Goal: Task Accomplishment & Management: Complete application form

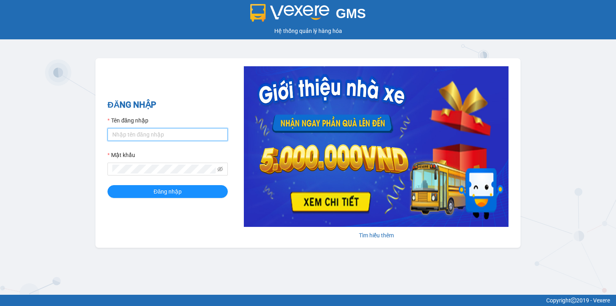
click at [188, 134] on input "Tên đăng nhập" at bounding box center [168, 134] width 120 height 13
type input "vi.nhuquynh"
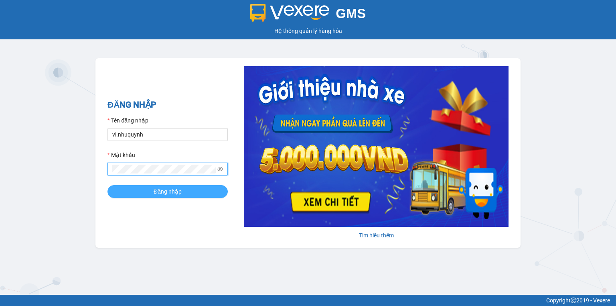
click at [157, 193] on span "Đăng nhập" at bounding box center [168, 191] width 28 height 9
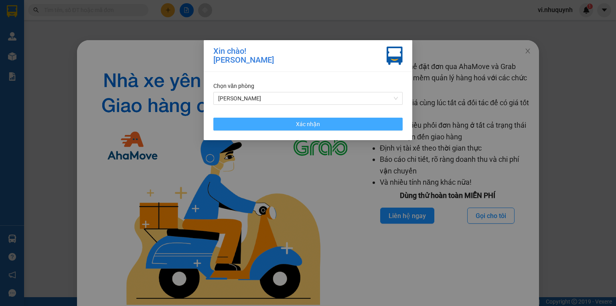
click at [332, 124] on button "Xác nhận" at bounding box center [308, 124] width 189 height 13
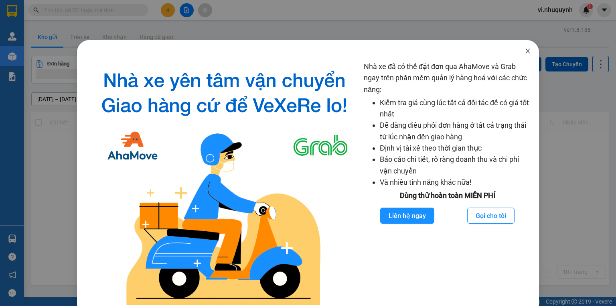
click at [525, 50] on icon "close" at bounding box center [528, 51] width 6 height 6
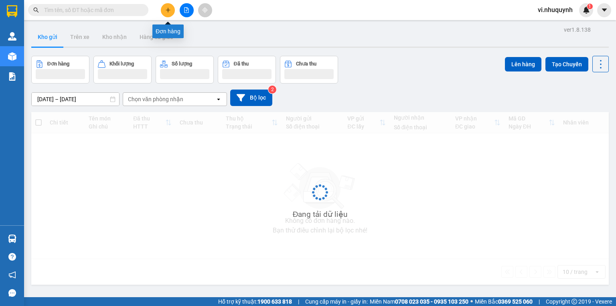
click at [167, 10] on icon "plus" at bounding box center [168, 10] width 6 height 6
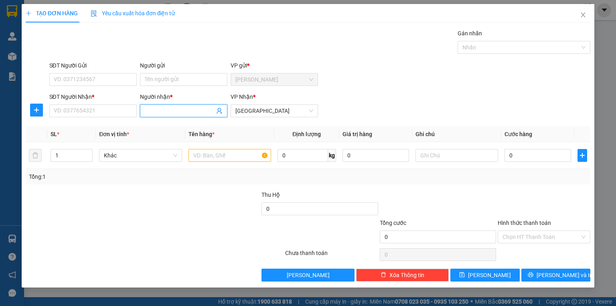
click at [167, 113] on input "Người nhận *" at bounding box center [180, 110] width 70 height 9
type input "n"
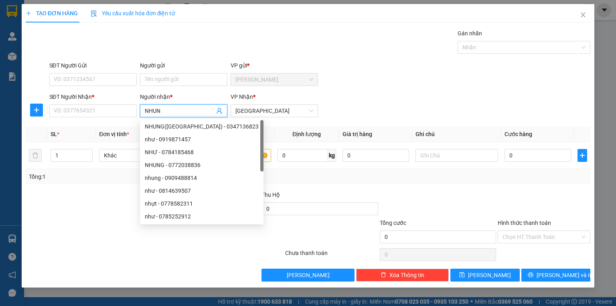
type input "NHUNG"
click at [166, 124] on div "NHUNG([GEOGRAPHIC_DATA]) - 0347136823" at bounding box center [202, 126] width 114 height 9
type input "0347136823"
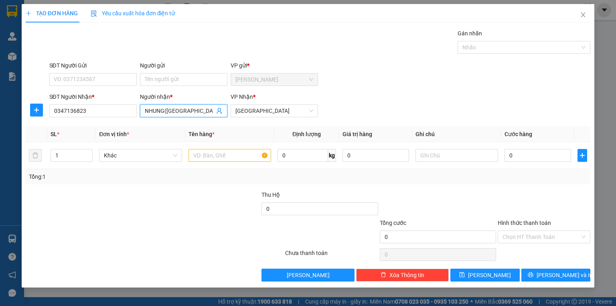
type input "NHUNG([GEOGRAPHIC_DATA])"
click at [194, 204] on div at bounding box center [202, 204] width 118 height 28
click at [203, 153] on input "text" at bounding box center [230, 155] width 83 height 13
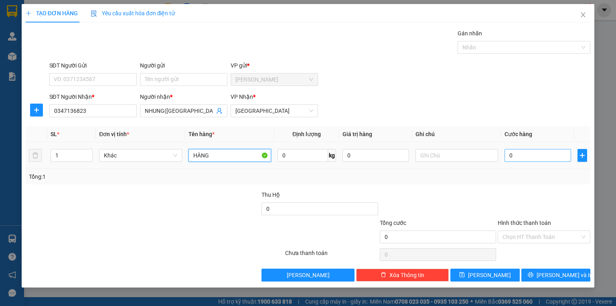
type input "HÀNG"
click at [522, 159] on input "0" at bounding box center [538, 155] width 67 height 13
type input "5"
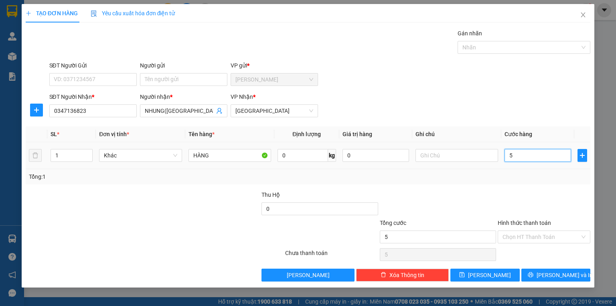
type input "50"
type input "500"
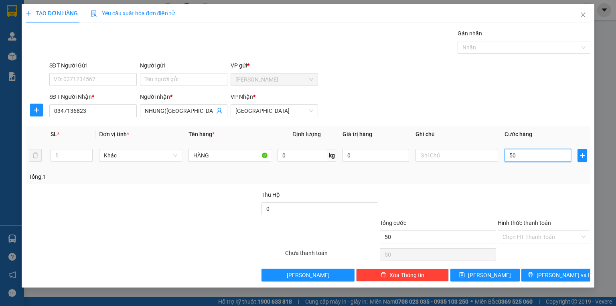
type input "500"
type input "5.000"
type input "50.000"
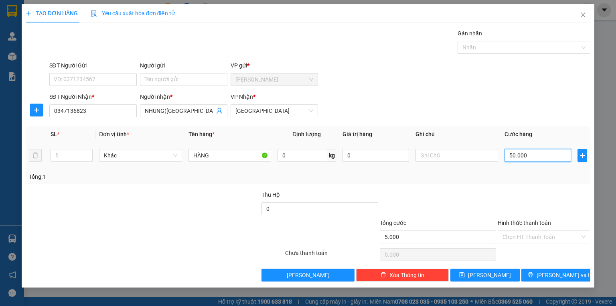
type input "50.000"
click at [526, 236] on input "Hình thức thanh toán" at bounding box center [541, 237] width 77 height 12
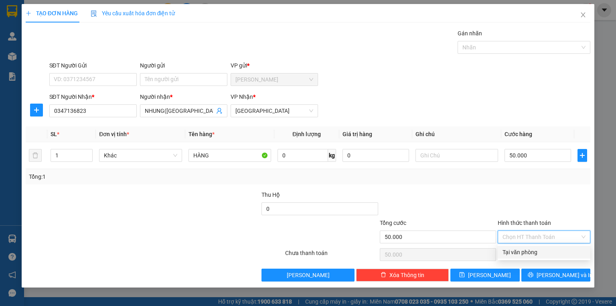
click at [527, 252] on div "Tại văn phòng" at bounding box center [544, 252] width 83 height 9
type input "0"
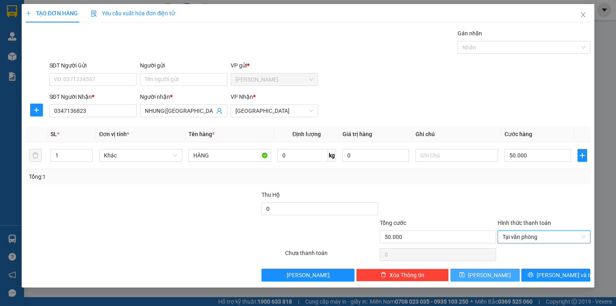
click at [504, 273] on button "[PERSON_NAME]" at bounding box center [485, 274] width 69 height 13
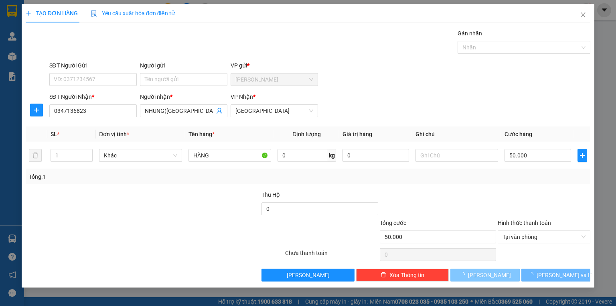
type input "0"
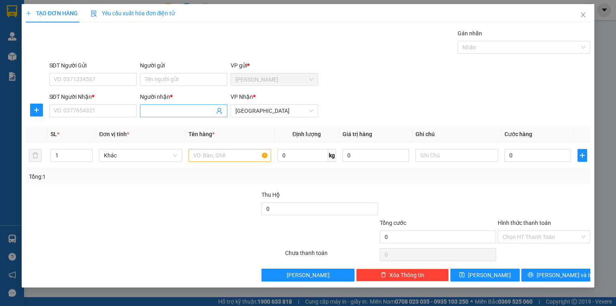
click at [169, 111] on input "Người nhận *" at bounding box center [180, 110] width 70 height 9
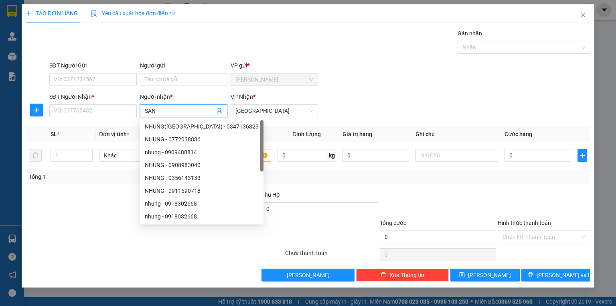
type input "SÁNG"
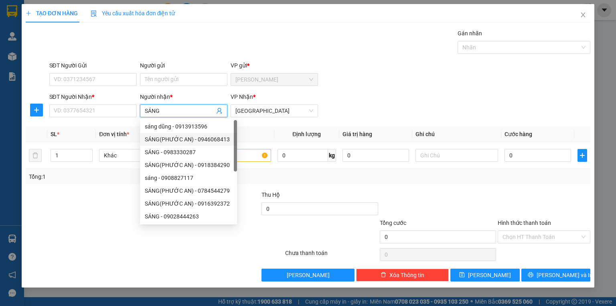
click at [175, 139] on div "SÁNG(PHƯỚC AN) - 0946068413" at bounding box center [188, 139] width 87 height 9
type input "0946068413"
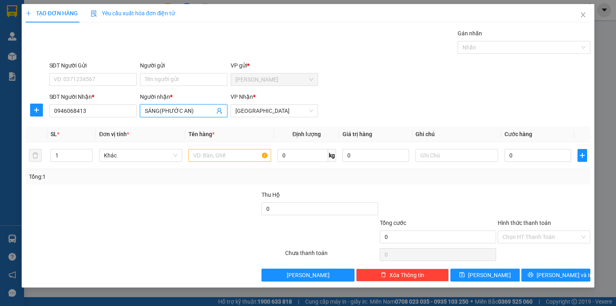
type input "SÁNG(PHƯỚC AN)"
click at [193, 257] on div at bounding box center [155, 254] width 260 height 16
click at [220, 151] on input "text" at bounding box center [230, 155] width 83 height 13
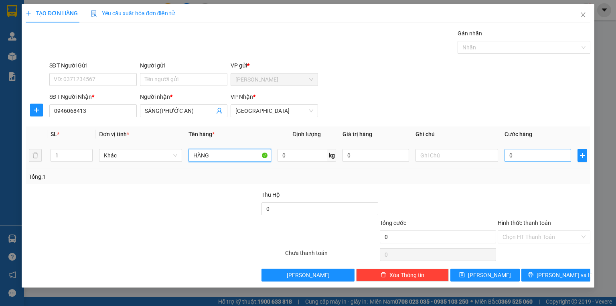
type input "HÀNG"
click at [509, 156] on input "0" at bounding box center [538, 155] width 67 height 13
type input "1"
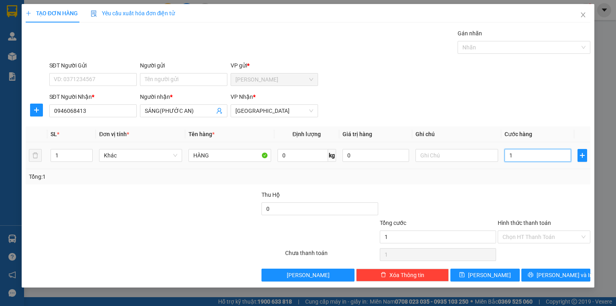
type input "10"
type input "100"
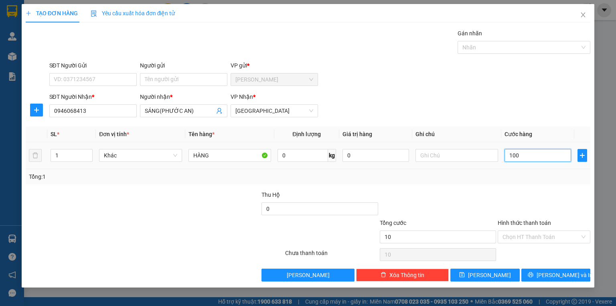
type input "100"
type input "1.000"
type input "10.000"
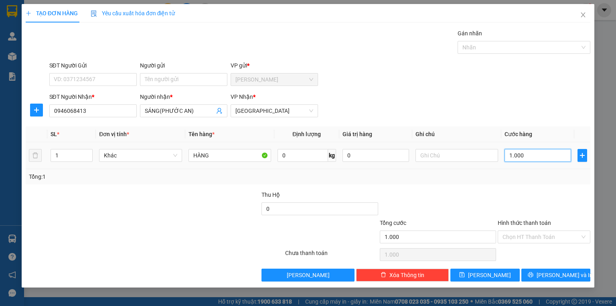
type input "10.000"
type input "100.000"
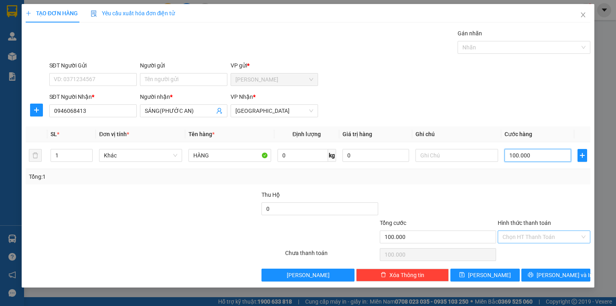
type input "100.000"
click at [507, 236] on input "Hình thức thanh toán" at bounding box center [541, 237] width 77 height 12
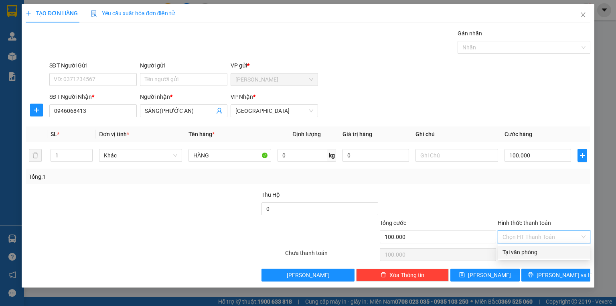
click at [513, 255] on div "Tại văn phòng" at bounding box center [544, 252] width 83 height 9
type input "0"
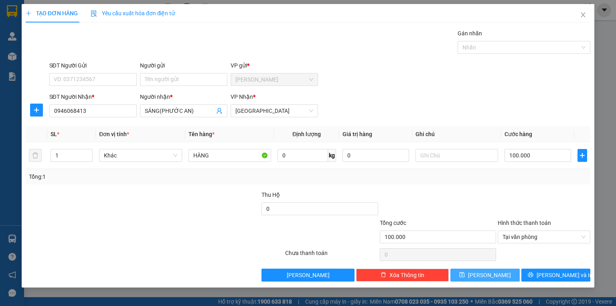
click at [498, 276] on button "[PERSON_NAME]" at bounding box center [485, 274] width 69 height 13
type input "0"
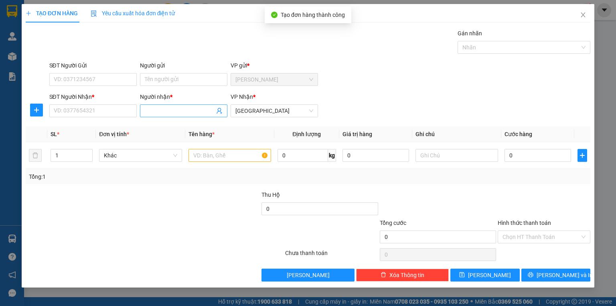
click at [188, 114] on input "Người nhận *" at bounding box center [180, 110] width 70 height 9
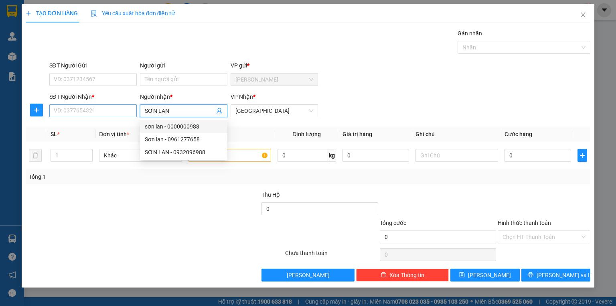
type input "SƠN LAN"
click at [118, 112] on input "SĐT Người Nhận *" at bounding box center [92, 110] width 87 height 13
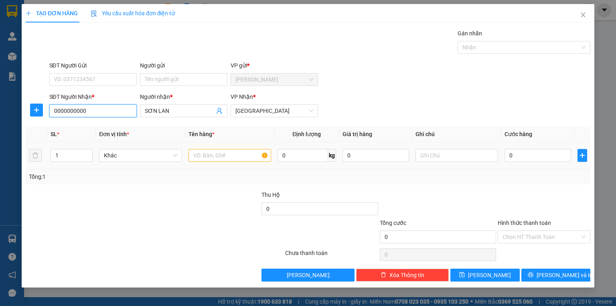
type input "0000000000"
click at [201, 157] on input "text" at bounding box center [230, 155] width 83 height 13
type input "J"
drag, startPoint x: 202, startPoint y: 157, endPoint x: 186, endPoint y: 162, distance: 16.9
click at [186, 162] on td "HÀNG" at bounding box center [229, 155] width 89 height 27
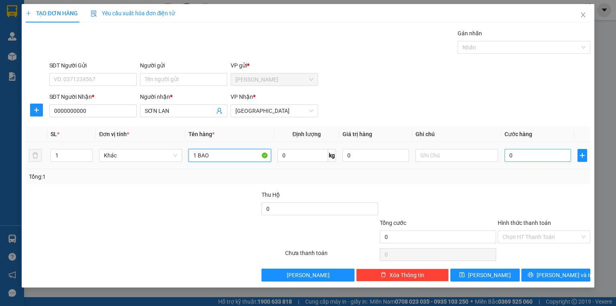
type input "1 BAO"
click at [515, 158] on input "0" at bounding box center [538, 155] width 67 height 13
type input "1"
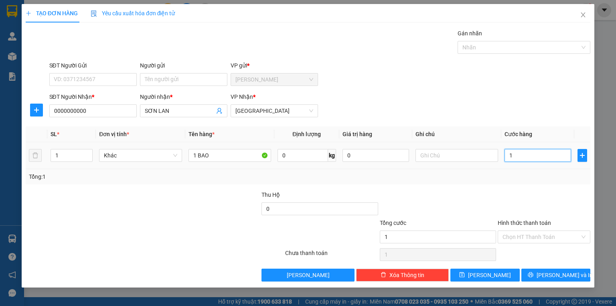
type input "10"
type input "100"
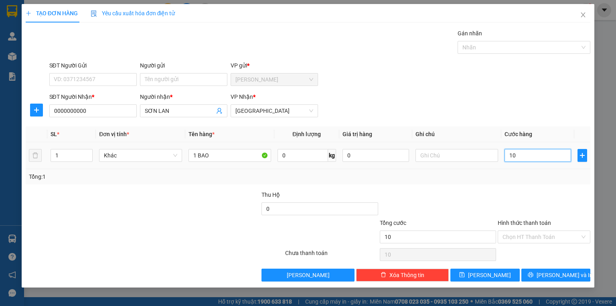
type input "100"
type input "1.000"
type input "10.000"
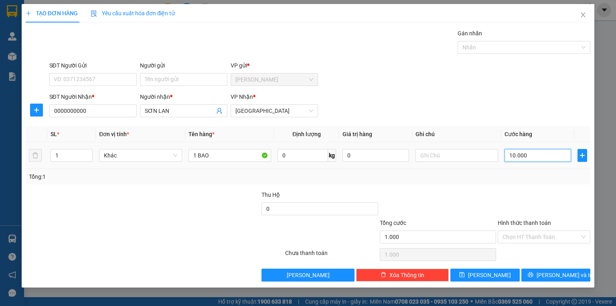
type input "10.000"
type input "100.000"
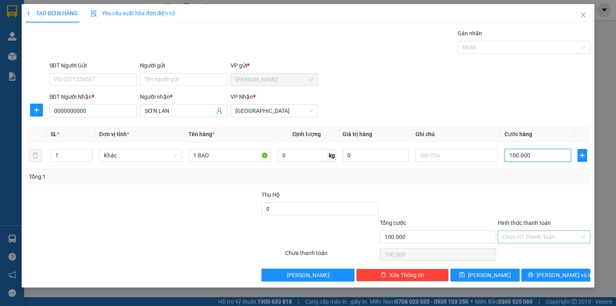
type input "100.000"
click at [533, 234] on input "Hình thức thanh toán" at bounding box center [541, 237] width 77 height 12
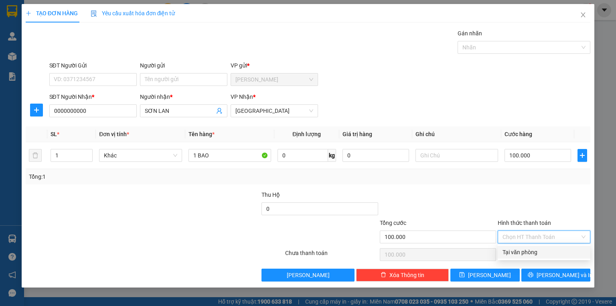
click at [531, 251] on div "Tại văn phòng" at bounding box center [544, 252] width 83 height 9
type input "0"
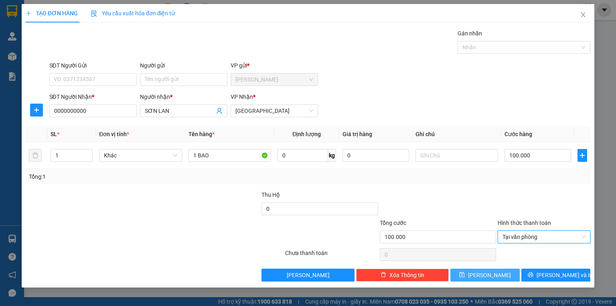
click at [502, 277] on button "[PERSON_NAME]" at bounding box center [485, 274] width 69 height 13
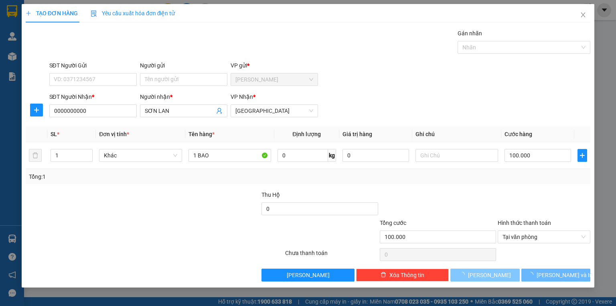
type input "0"
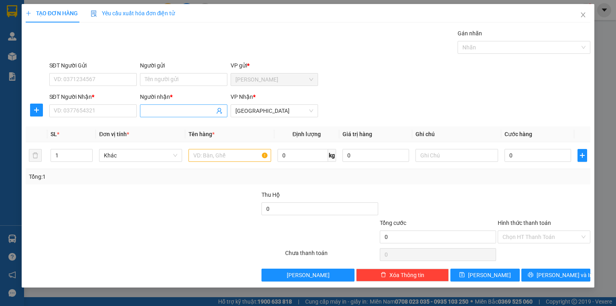
click at [171, 113] on input "Người nhận *" at bounding box center [180, 110] width 70 height 9
type input "DUNG PT"
click at [83, 114] on input "SĐT Người Nhận *" at bounding box center [92, 110] width 87 height 13
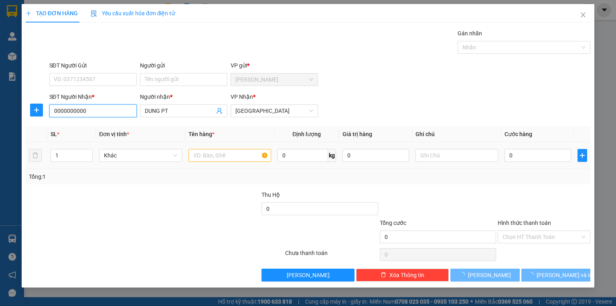
type input "0000000000"
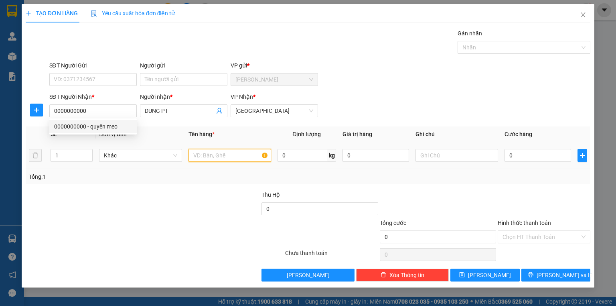
click at [222, 157] on input "text" at bounding box center [230, 155] width 83 height 13
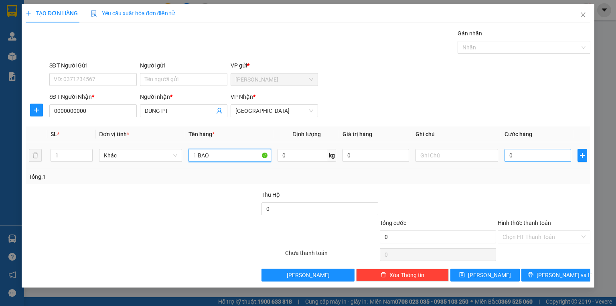
type input "1 BAO"
click at [521, 152] on input "0" at bounding box center [538, 155] width 67 height 13
type input "1"
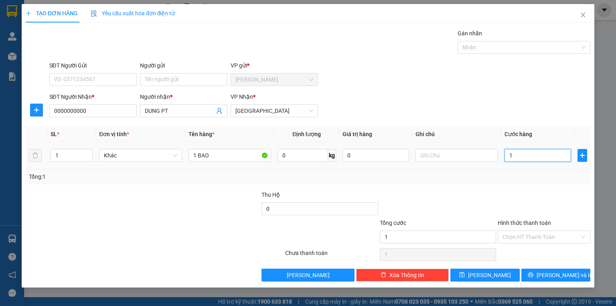
type input "10"
type input "100"
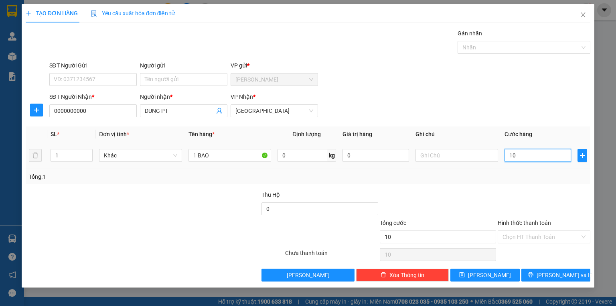
type input "100"
type input "1.000"
type input "10.000"
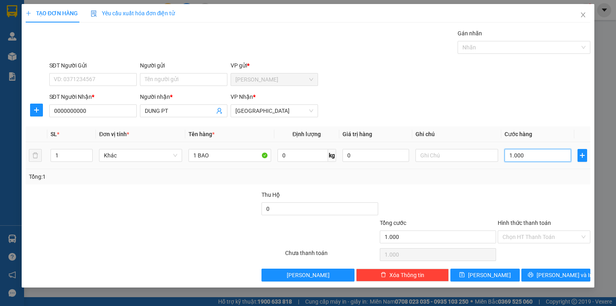
type input "10.000"
type input "100.000"
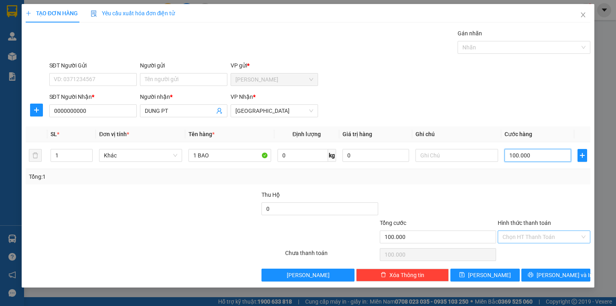
type input "100.000"
click at [529, 236] on input "Hình thức thanh toán" at bounding box center [541, 237] width 77 height 12
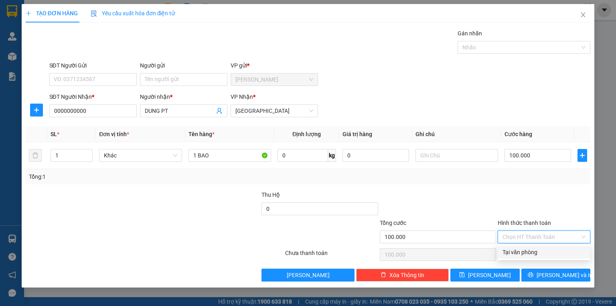
click at [531, 253] on div "Tại văn phòng" at bounding box center [544, 252] width 83 height 9
type input "0"
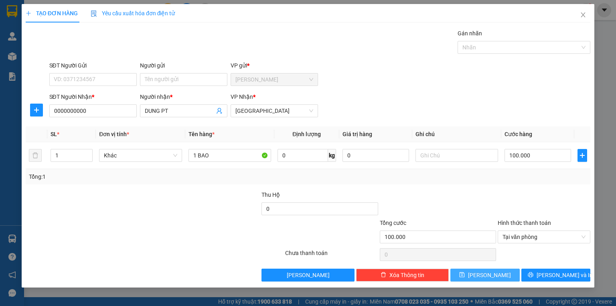
click at [506, 275] on button "[PERSON_NAME]" at bounding box center [485, 274] width 69 height 13
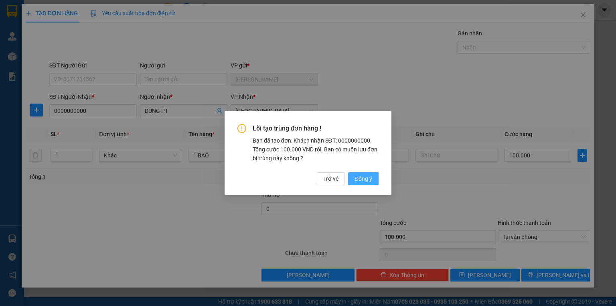
click at [360, 179] on span "Đồng ý" at bounding box center [364, 178] width 18 height 9
type input "0"
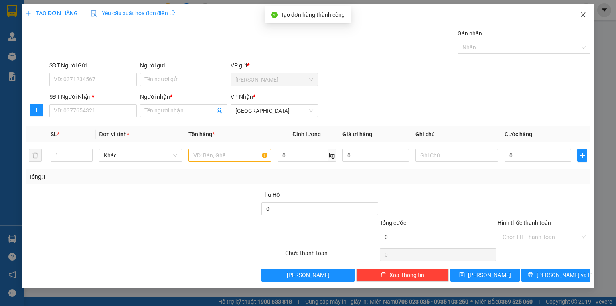
click at [582, 14] on icon "close" at bounding box center [583, 15] width 6 height 6
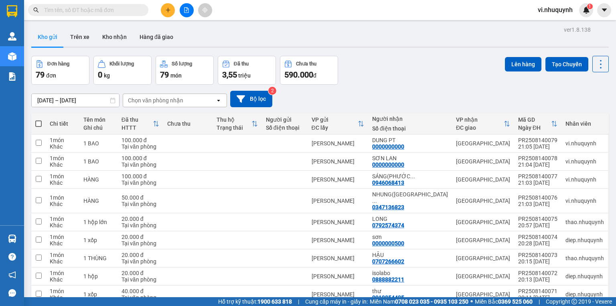
click at [164, 10] on button at bounding box center [168, 10] width 14 height 14
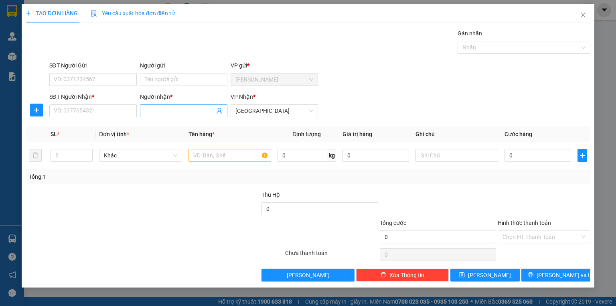
click at [166, 109] on input "Người nhận *" at bounding box center [180, 110] width 70 height 9
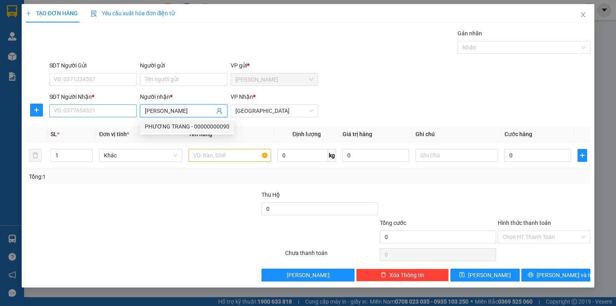
type input "[PERSON_NAME]"
click at [106, 111] on input "SĐT Người Nhận *" at bounding box center [92, 110] width 87 height 13
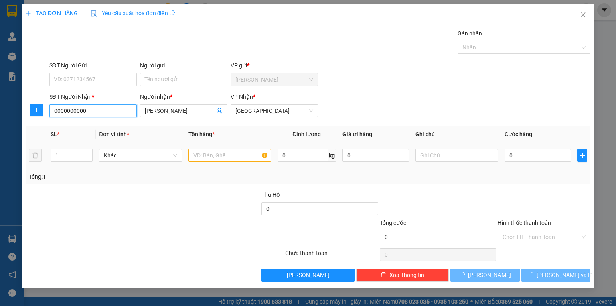
type input "0000000000"
click at [228, 156] on input "text" at bounding box center [230, 155] width 83 height 13
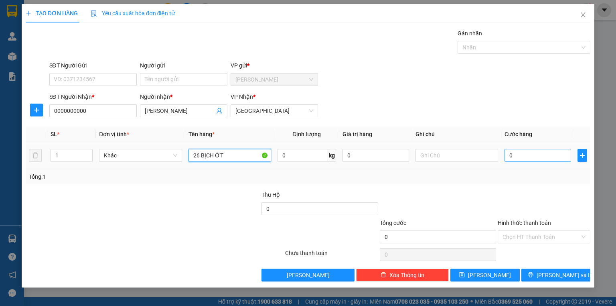
type input "26 BỊCH ỚT"
click at [524, 156] on input "0" at bounding box center [538, 155] width 67 height 13
type input "2"
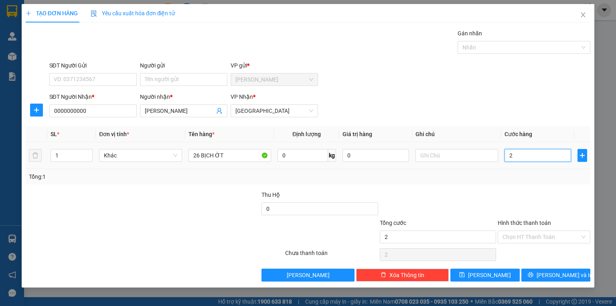
type input "26"
type input "260"
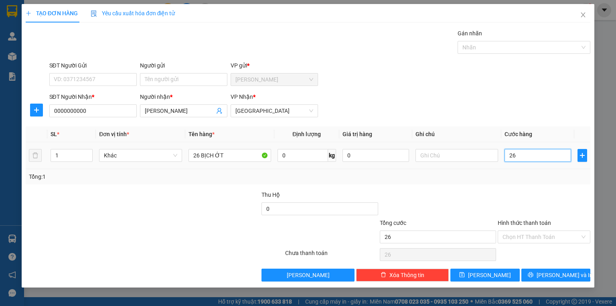
type input "260"
type input "2.600"
type input "26.000"
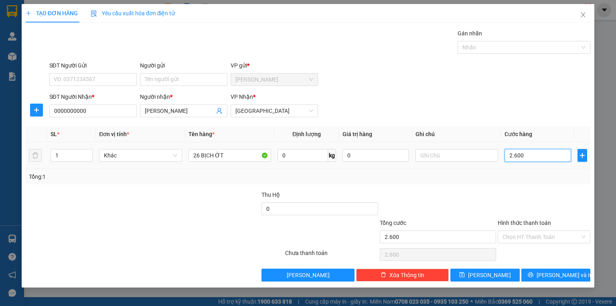
type input "26.000"
type input "260.000"
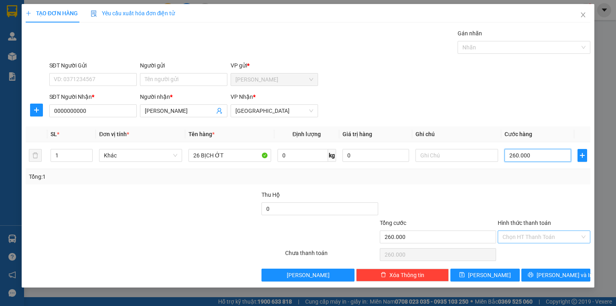
type input "260.000"
click at [531, 235] on input "Hình thức thanh toán" at bounding box center [541, 237] width 77 height 12
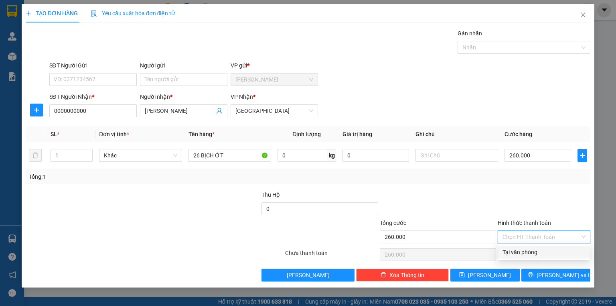
click at [531, 252] on div "Tại văn phòng" at bounding box center [544, 252] width 83 height 9
type input "0"
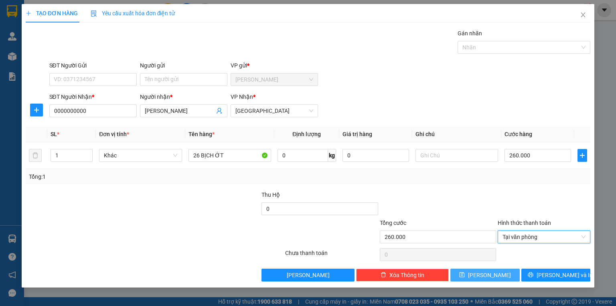
click at [510, 272] on button "[PERSON_NAME]" at bounding box center [485, 274] width 69 height 13
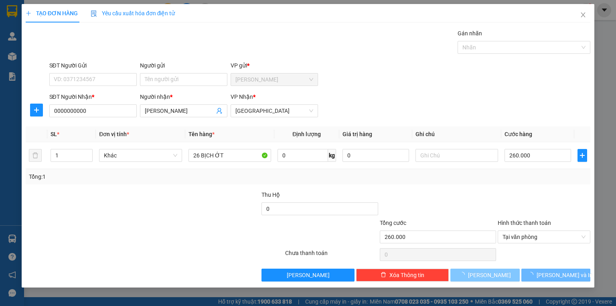
type input "0"
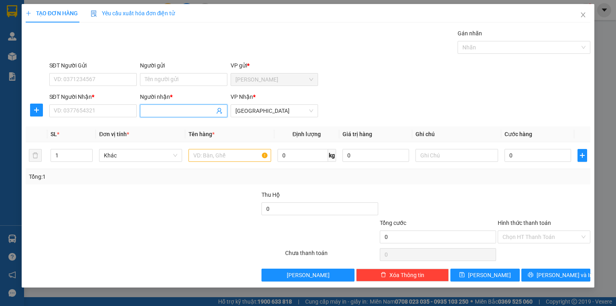
click at [166, 111] on input "Người nhận *" at bounding box center [180, 110] width 70 height 9
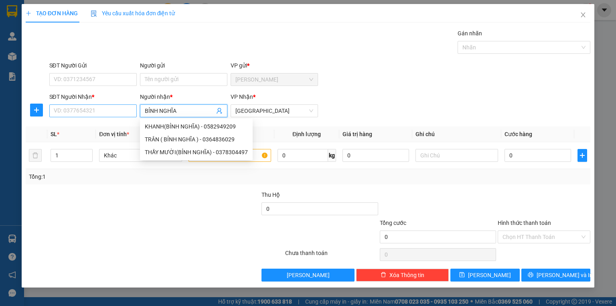
type input "BỈNH NGHĨA"
click at [94, 112] on input "SĐT Người Nhận *" at bounding box center [92, 110] width 87 height 13
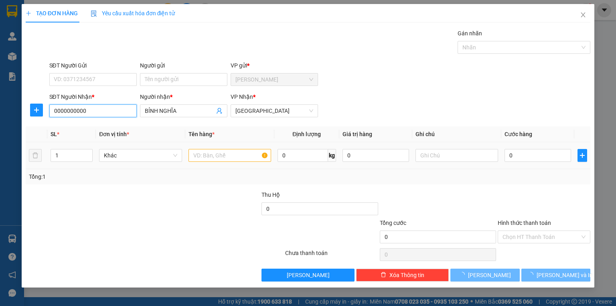
type input "0000000000"
click at [216, 153] on input "text" at bounding box center [230, 155] width 83 height 13
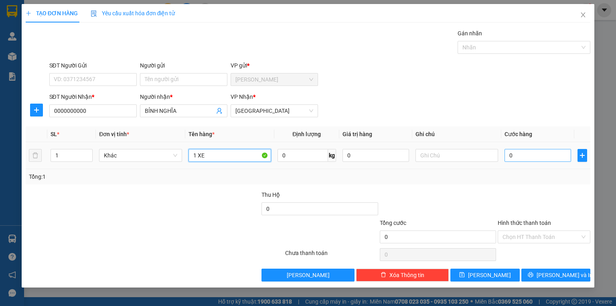
type input "1 XE"
click at [522, 153] on input "0" at bounding box center [538, 155] width 67 height 13
type input "2"
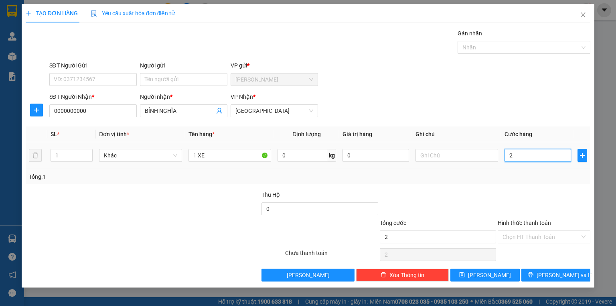
type input "24"
type input "240"
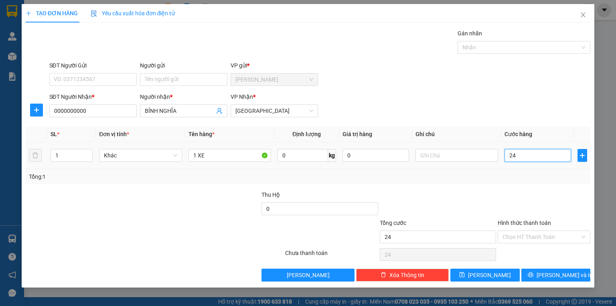
type input "240"
type input "2.400"
type input "24.000"
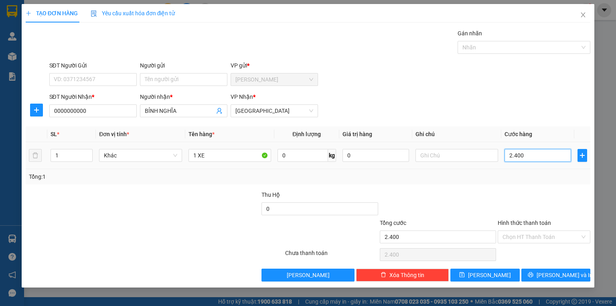
type input "24.000"
type input "240.000"
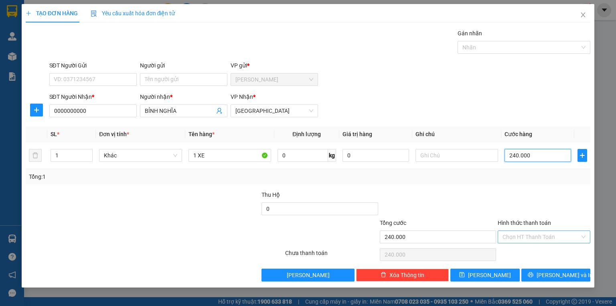
type input "240.000"
click at [528, 234] on input "Hình thức thanh toán" at bounding box center [541, 237] width 77 height 12
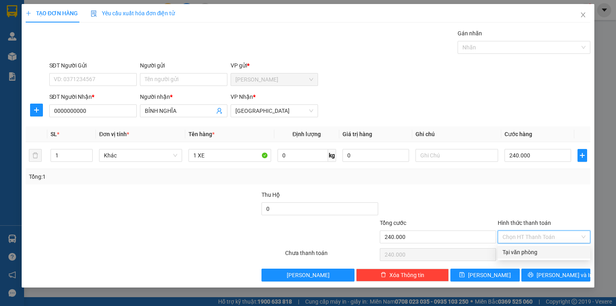
click at [535, 252] on div "Tại văn phòng" at bounding box center [544, 252] width 83 height 9
type input "0"
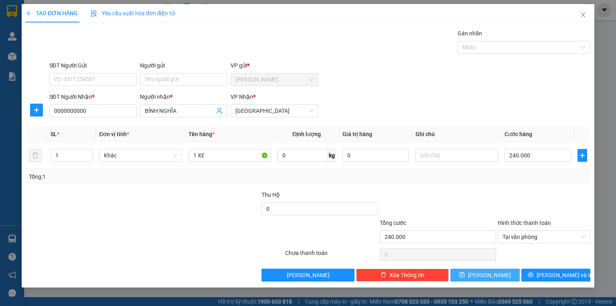
click at [508, 277] on button "[PERSON_NAME]" at bounding box center [485, 274] width 69 height 13
type input "0"
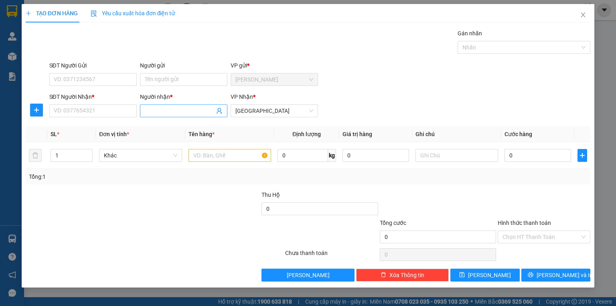
click at [187, 110] on input "Người nhận *" at bounding box center [180, 110] width 70 height 9
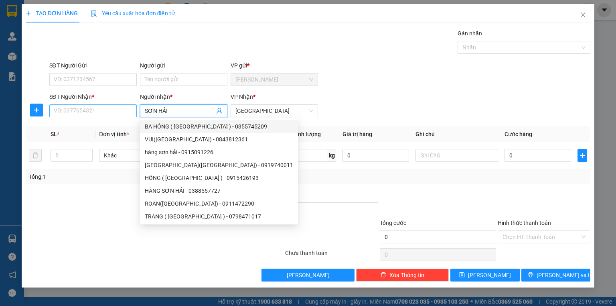
type input "SƠN HẢI"
click at [98, 111] on input "SĐT Người Nhận *" at bounding box center [92, 110] width 87 height 13
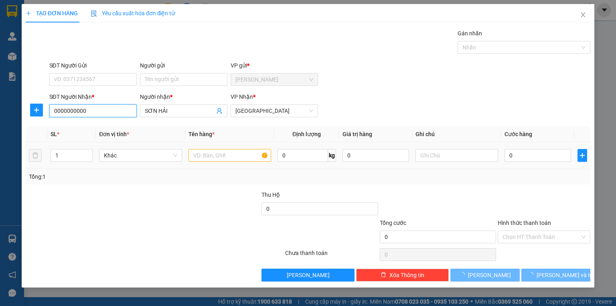
type input "0000000000"
click at [224, 160] on input "text" at bounding box center [230, 155] width 83 height 13
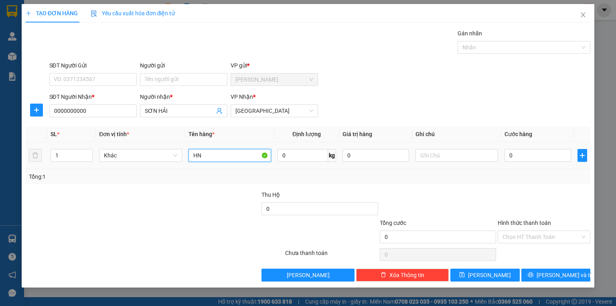
type input "H"
type input "HÀNG"
click at [519, 156] on input "0" at bounding box center [538, 155] width 67 height 13
type input "3"
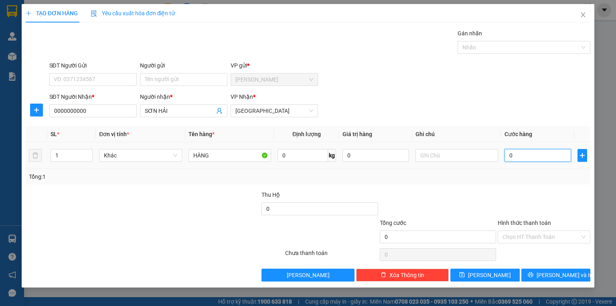
type input "3"
type input "30"
type input "300"
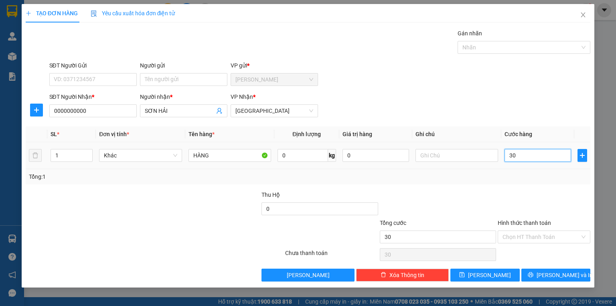
type input "300"
type input "3.000"
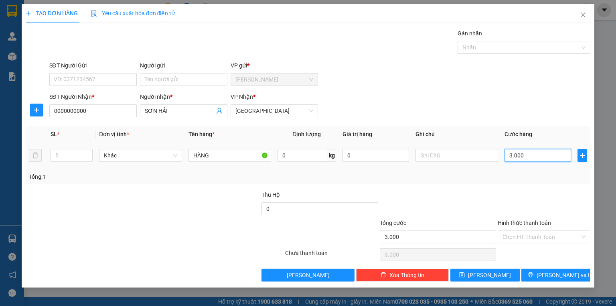
type input "30.000"
click at [525, 236] on input "Hình thức thanh toán" at bounding box center [541, 237] width 77 height 12
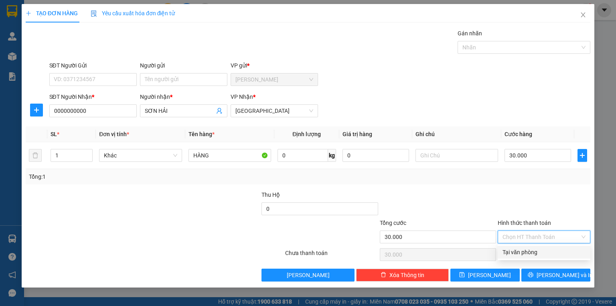
click at [525, 252] on div "Tại văn phòng" at bounding box center [544, 252] width 83 height 9
type input "0"
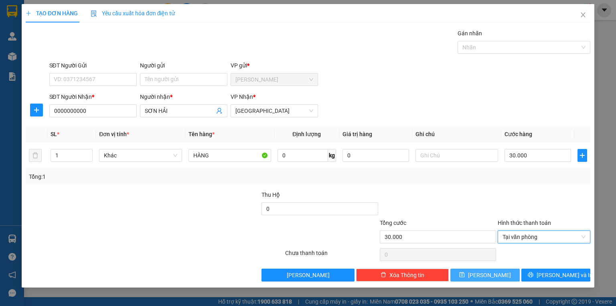
click at [506, 275] on button "[PERSON_NAME]" at bounding box center [485, 274] width 69 height 13
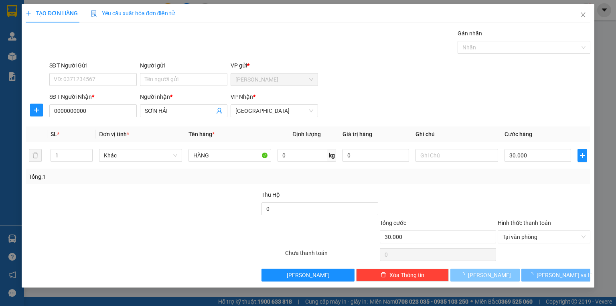
type input "0"
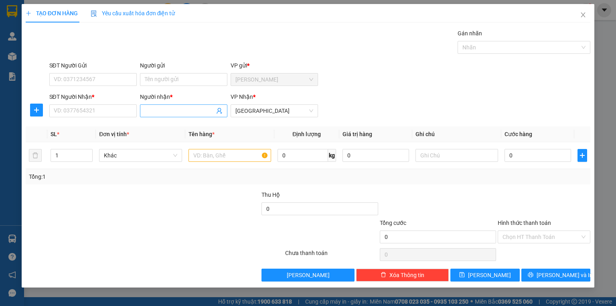
click at [165, 110] on input "Người nhận *" at bounding box center [180, 110] width 70 height 9
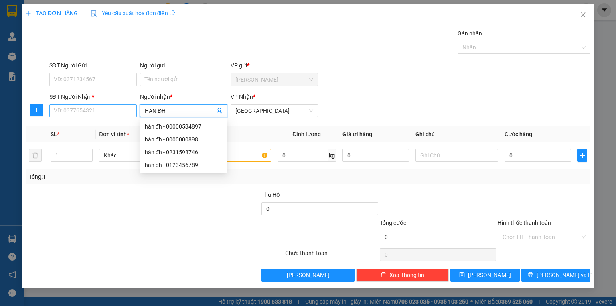
type input "HÂN ĐH"
click at [85, 114] on input "SĐT Người Nhận *" at bounding box center [92, 110] width 87 height 13
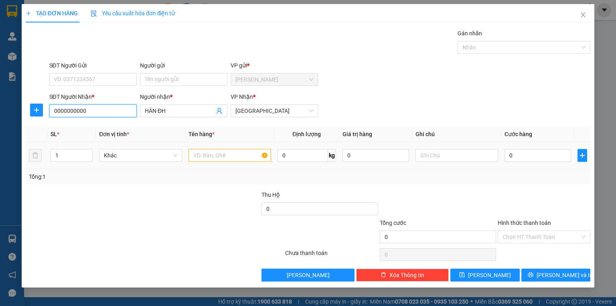
type input "0000000000"
click at [204, 155] on input "text" at bounding box center [230, 155] width 83 height 13
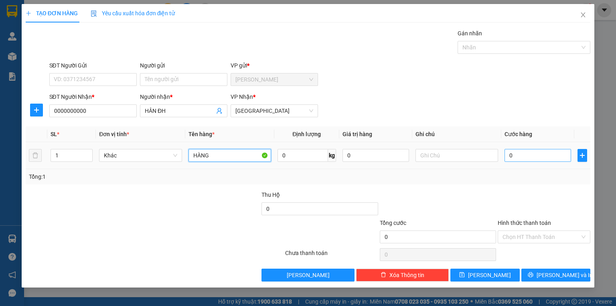
type input "HÀNG"
click at [528, 157] on input "0" at bounding box center [538, 155] width 67 height 13
type input "1"
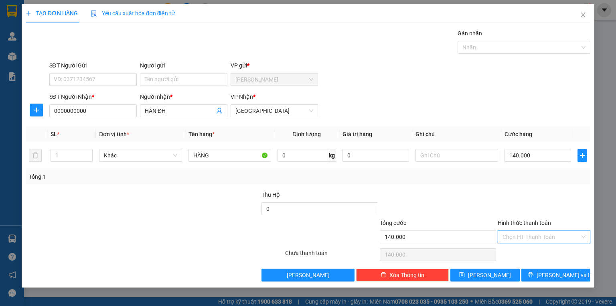
click at [521, 234] on input "Hình thức thanh toán" at bounding box center [541, 237] width 77 height 12
click at [523, 253] on div "Tại văn phòng" at bounding box center [544, 252] width 83 height 9
click at [506, 276] on button "[PERSON_NAME]" at bounding box center [485, 274] width 69 height 13
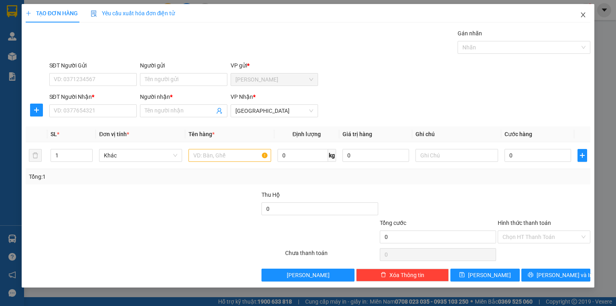
click at [586, 17] on icon "close" at bounding box center [583, 15] width 6 height 6
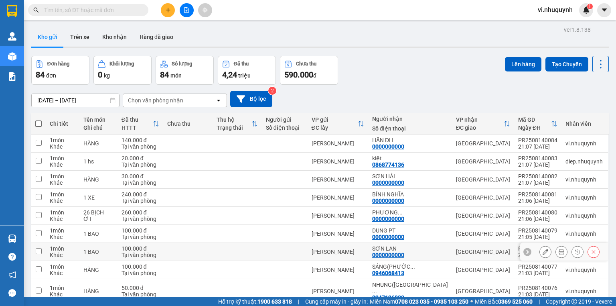
scroll to position [32, 0]
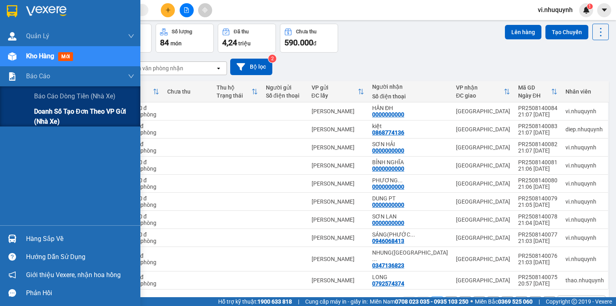
click at [35, 112] on span "Doanh số tạo đơn theo VP gửi (nhà xe)" at bounding box center [84, 116] width 100 height 20
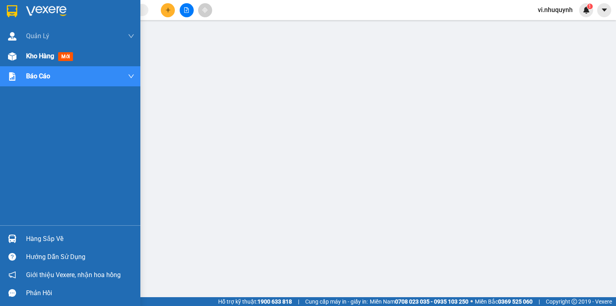
click at [37, 55] on span "Kho hàng" at bounding box center [40, 56] width 28 height 8
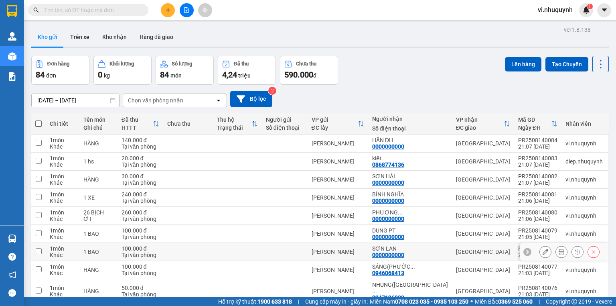
scroll to position [49, 0]
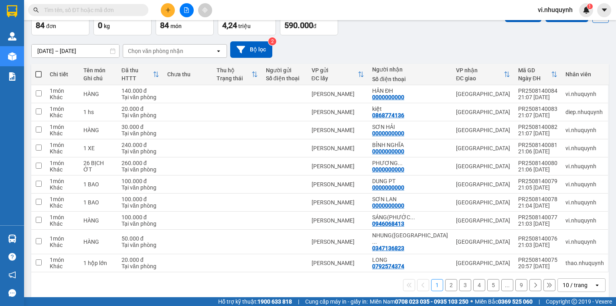
click at [567, 281] on div "10 / trang" at bounding box center [575, 285] width 25 height 8
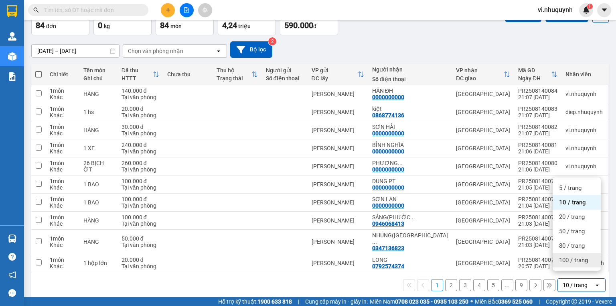
click at [565, 257] on span "100 / trang" at bounding box center [573, 260] width 29 height 8
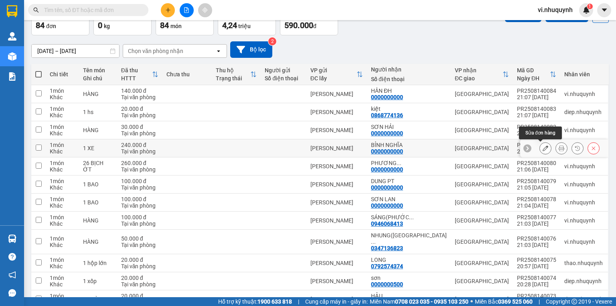
click at [543, 148] on icon at bounding box center [546, 148] width 6 height 6
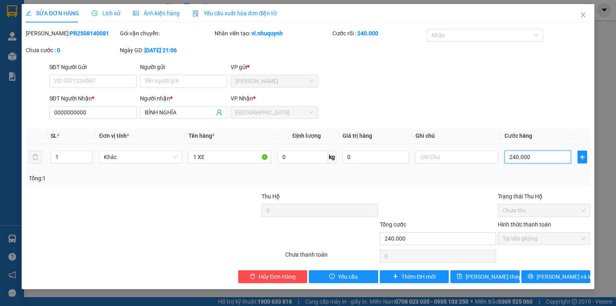
click at [536, 157] on input "240.000" at bounding box center [538, 157] width 67 height 13
click at [508, 276] on button "[PERSON_NAME] thay đổi" at bounding box center [485, 276] width 69 height 13
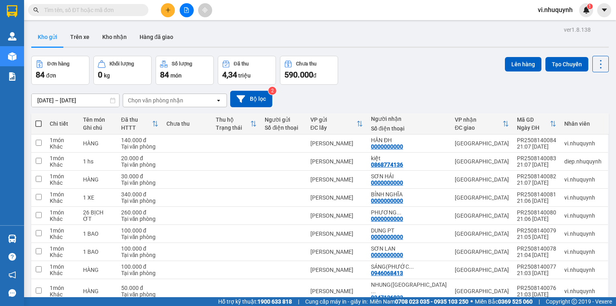
click at [37, 126] on span at bounding box center [38, 123] width 6 height 6
click at [39, 120] on input "checkbox" at bounding box center [39, 120] width 0 height 0
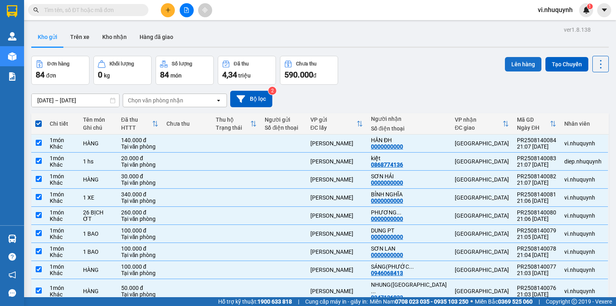
click at [511, 63] on button "Lên hàng" at bounding box center [523, 64] width 37 height 14
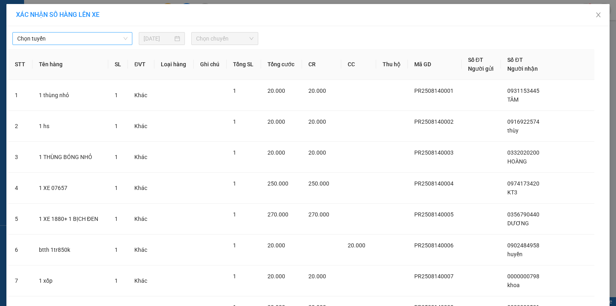
click at [83, 39] on span "Chọn tuyến" at bounding box center [72, 39] width 110 height 12
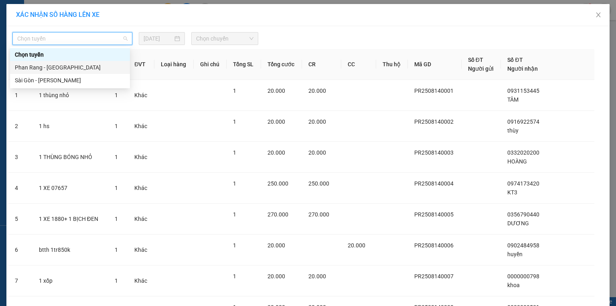
click at [48, 67] on div "Phan Rang - [GEOGRAPHIC_DATA]" at bounding box center [70, 67] width 110 height 9
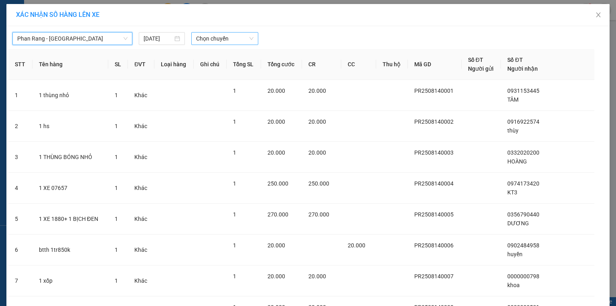
click at [232, 40] on span "Chọn chuyến" at bounding box center [225, 39] width 58 height 12
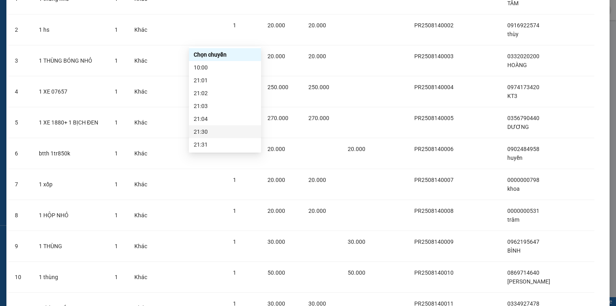
scroll to position [39, 0]
click at [199, 119] on div "22:00" at bounding box center [225, 118] width 63 height 9
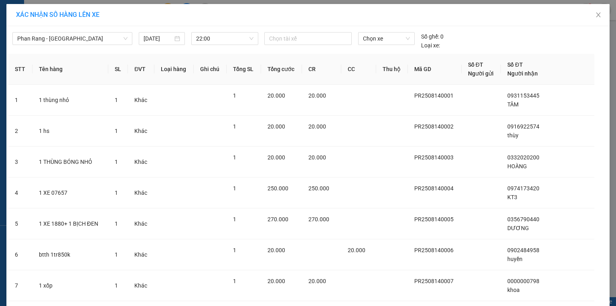
scroll to position [2426, 0]
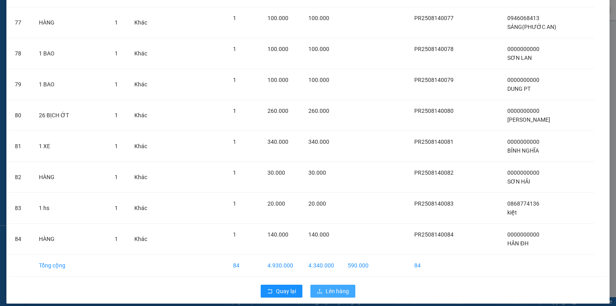
click at [339, 287] on span "Lên hàng" at bounding box center [337, 291] width 23 height 9
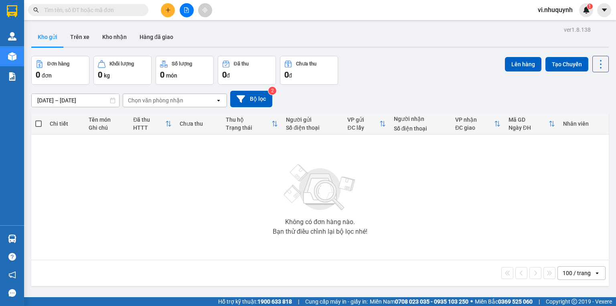
click at [551, 11] on span "vi.nhuquynh" at bounding box center [556, 10] width 48 height 10
click at [554, 25] on span "Đăng xuất" at bounding box center [560, 24] width 34 height 9
